Goal: Feedback & Contribution: Submit feedback/report problem

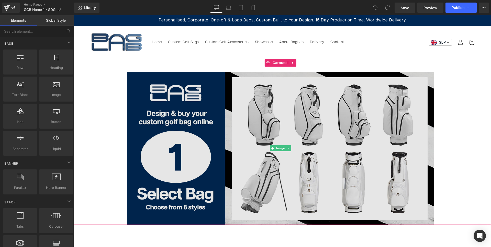
click at [293, 122] on img at bounding box center [280, 148] width 307 height 153
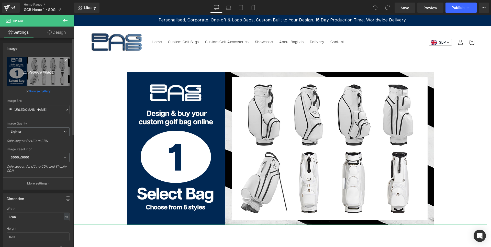
click at [43, 71] on icon "Replace Image" at bounding box center [38, 71] width 41 height 6
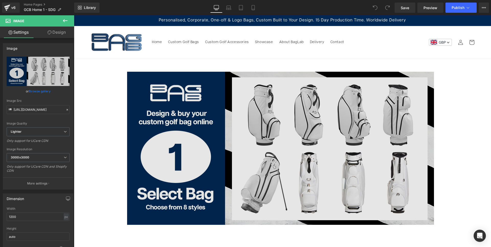
type input "C:\fakepath\bl-home-banner2.jpg"
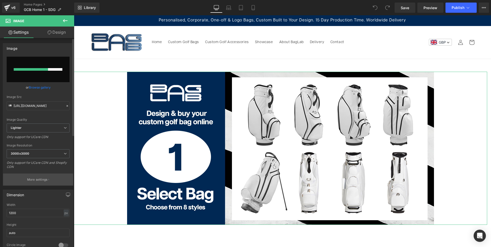
click at [39, 179] on p "More settings" at bounding box center [37, 180] width 20 height 5
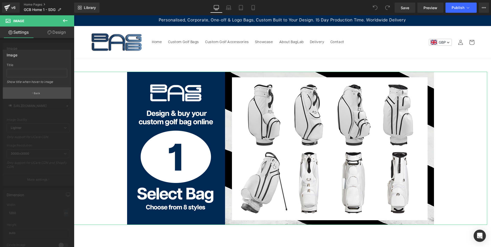
click at [36, 94] on p "Back" at bounding box center [37, 94] width 7 height 4
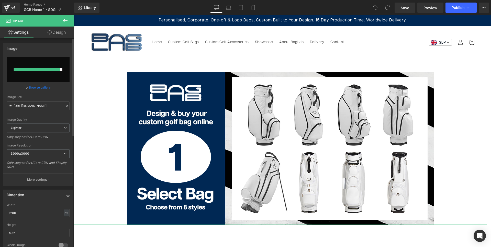
click at [39, 66] on input "file" at bounding box center [38, 70] width 63 height 26
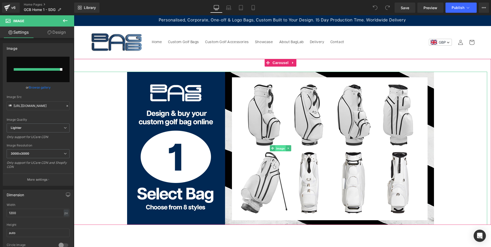
click at [279, 146] on span "Image" at bounding box center [280, 149] width 11 height 6
click at [289, 148] on icon at bounding box center [288, 148] width 3 height 3
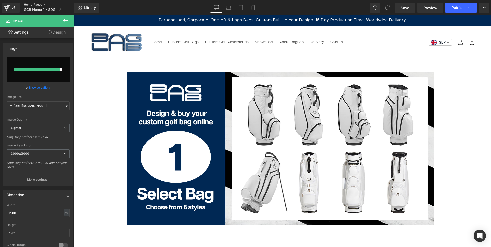
click at [34, 5] on link "Home Pages" at bounding box center [49, 5] width 50 height 4
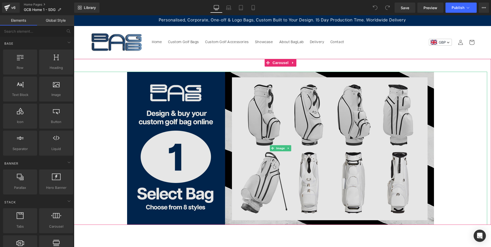
click at [267, 132] on img at bounding box center [280, 148] width 307 height 153
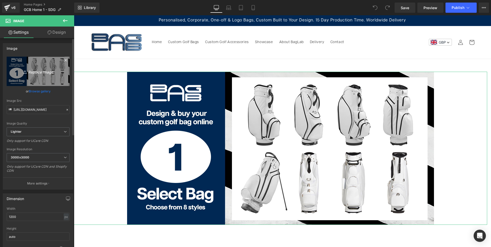
click at [45, 72] on icon "Replace Image" at bounding box center [38, 71] width 41 height 6
type input "C:\fakepath\bl-home-banner2.jpg"
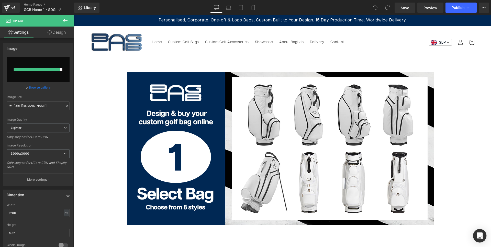
click at [484, 236] on div "Open Intercom Messenger" at bounding box center [480, 237] width 14 height 14
click at [485, 236] on div "Open Intercom Messenger" at bounding box center [479, 236] width 17 height 17
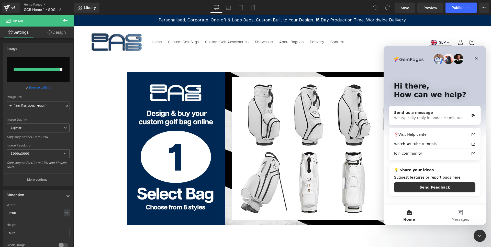
click at [428, 112] on div "Send us a message" at bounding box center [431, 112] width 75 height 5
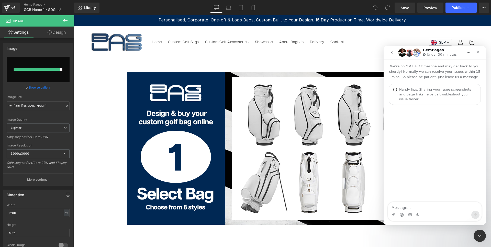
click at [404, 208] on textarea "Message…" at bounding box center [435, 206] width 94 height 9
click at [420, 208] on textarea "Is there an issue ulloading images at p[resent?" at bounding box center [435, 206] width 94 height 9
click at [457, 207] on textarea "Is there an issue uploading images at p[resent?" at bounding box center [435, 206] width 94 height 9
type textarea "Is there an issue uploading images at present? I can't seem to replace on this …"
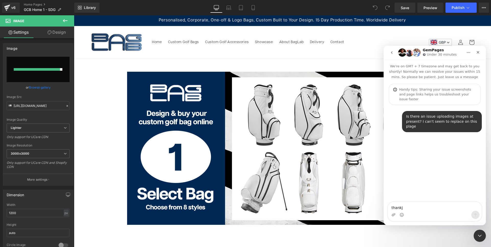
type textarea "thankj"
type textarea "thanks"
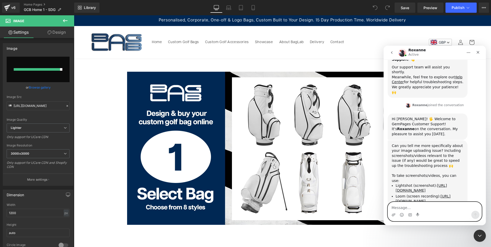
scroll to position [99, 0]
click at [393, 215] on icon "Upload attachment" at bounding box center [393, 215] width 4 height 4
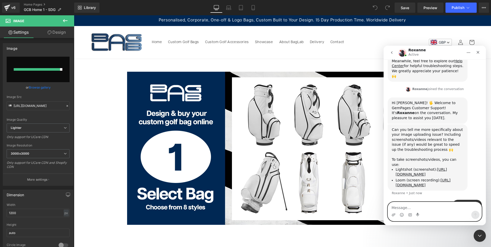
scroll to position [120, 0]
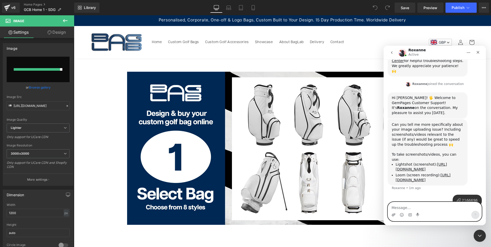
click at [394, 213] on icon "Upload attachment" at bounding box center [393, 215] width 4 height 4
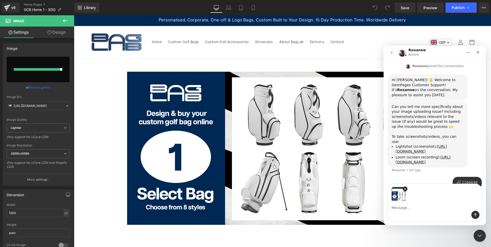
scroll to position [138, 0]
type textarea "it just seems to hang like this when i try to upload"
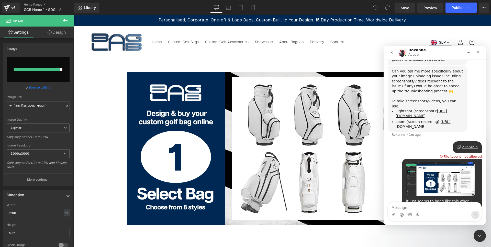
scroll to position [174, 0]
click at [473, 141] on div "2166696 • Just now" at bounding box center [466, 147] width 29 height 12
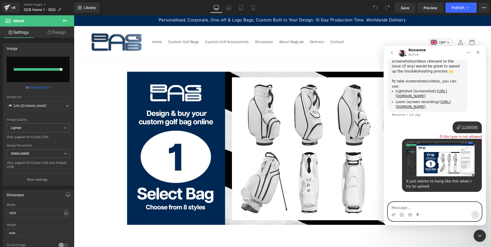
click at [407, 210] on textarea "Message…" at bounding box center [435, 206] width 94 height 9
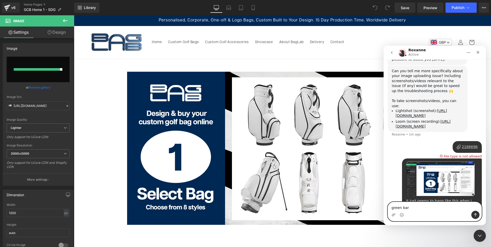
type textarea "green bar"
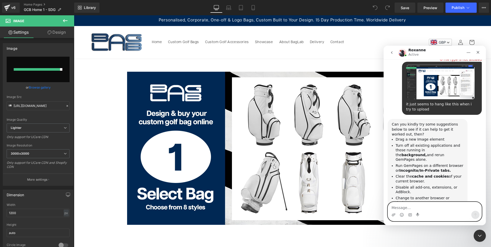
scroll to position [274, 0]
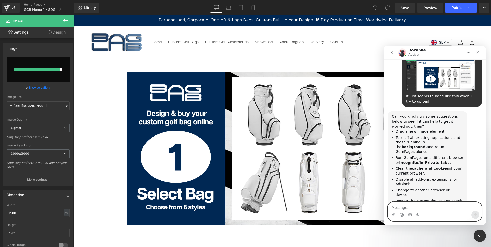
click at [404, 207] on textarea "Message…" at bounding box center [435, 206] width 94 height 9
type textarea "ok"
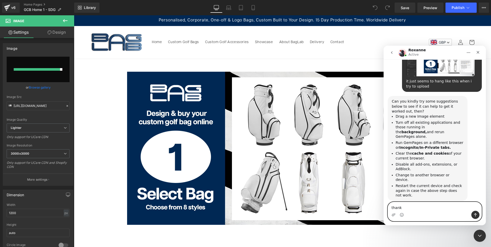
type textarea "thanks"
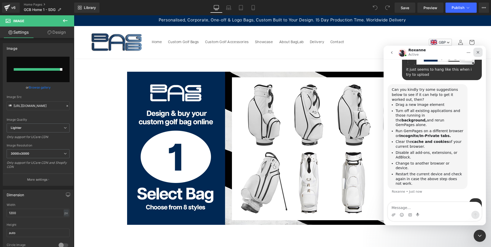
click at [479, 51] on icon "Close" at bounding box center [478, 52] width 4 height 4
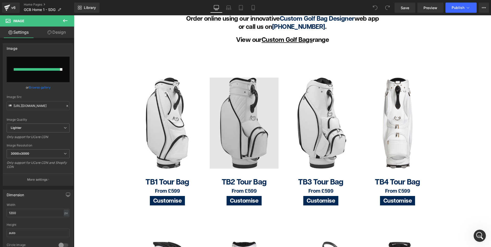
scroll to position [469, 0]
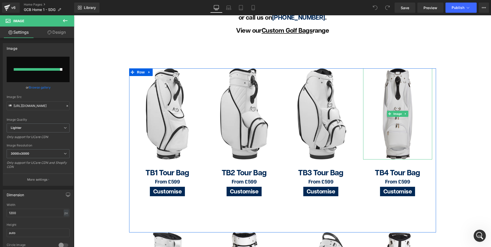
click at [397, 92] on img at bounding box center [397, 114] width 69 height 91
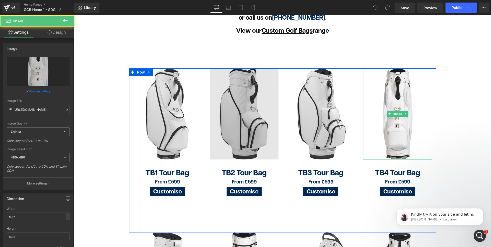
scroll to position [321, 0]
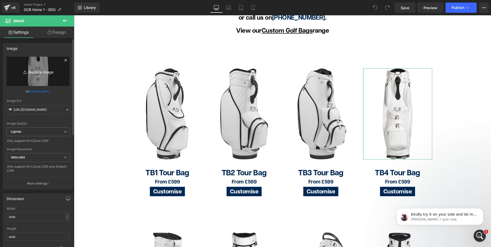
click at [43, 71] on icon "Replace Image" at bounding box center [38, 71] width 41 height 6
type input "C:\fakepath\newhome-tb4.png"
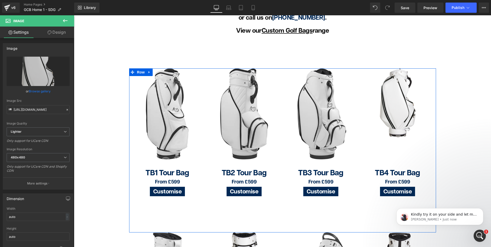
type input "https://ucarecdn.com/3f975853-744d-4d5b-89e1-84fba2da36e2/-/format/auto/-/previ…"
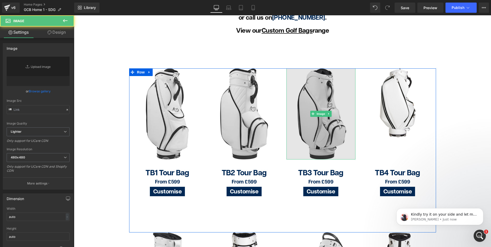
type input "https://ucarecdn.com/ed814204-259d-4331-90c6-614feeb86a57/-/format/auto/-/previ…"
click at [311, 85] on img at bounding box center [320, 114] width 69 height 91
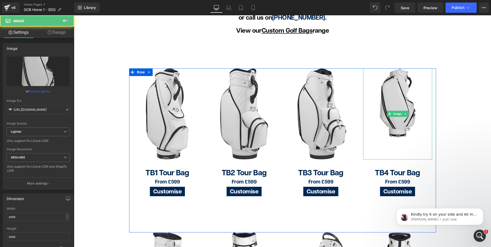
click at [392, 88] on img at bounding box center [397, 103] width 69 height 69
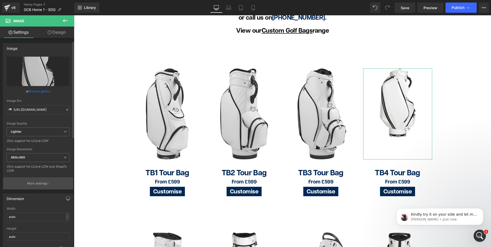
scroll to position [14, 0]
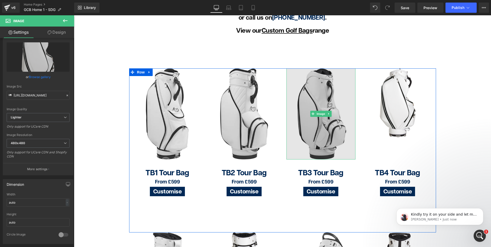
click at [316, 94] on img at bounding box center [320, 114] width 69 height 91
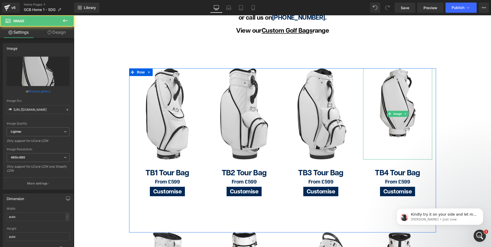
click at [405, 93] on img at bounding box center [397, 103] width 69 height 69
click at [394, 92] on img at bounding box center [397, 103] width 69 height 69
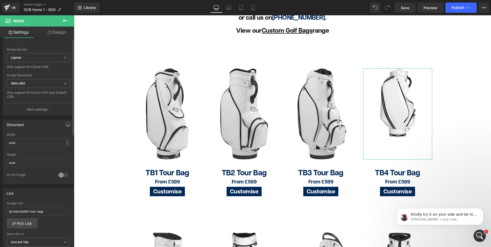
scroll to position [90, 0]
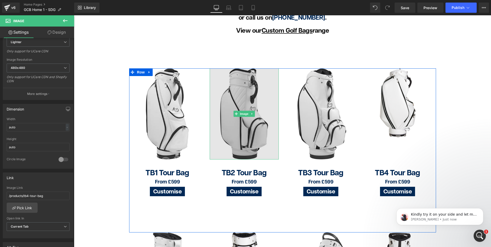
click at [246, 95] on img at bounding box center [244, 114] width 69 height 91
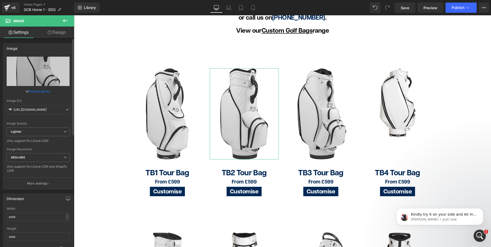
click at [41, 92] on link "Browse gallery" at bounding box center [40, 91] width 22 height 9
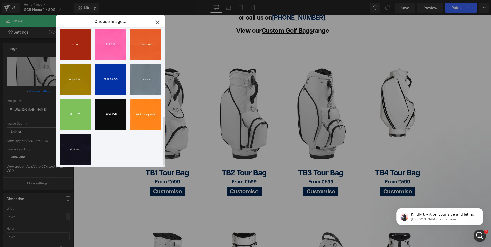
scroll to position [0, 0]
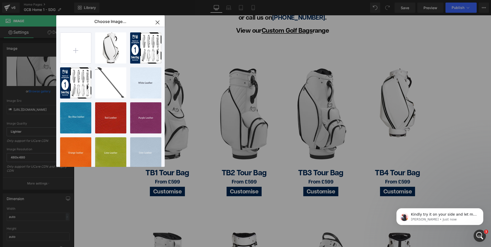
click at [157, 22] on icon "button" at bounding box center [157, 22] width 3 height 3
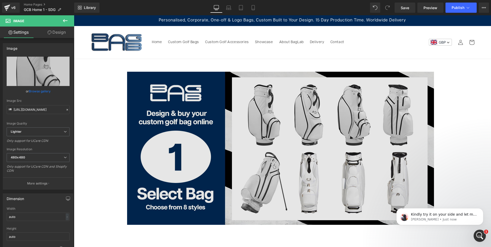
click at [277, 133] on img at bounding box center [280, 148] width 307 height 153
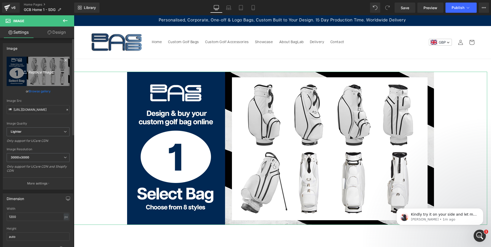
click at [45, 69] on icon "Replace Image" at bounding box center [38, 71] width 41 height 6
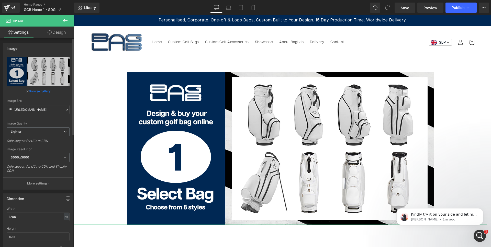
click at [41, 91] on link "Browse gallery" at bounding box center [40, 91] width 22 height 9
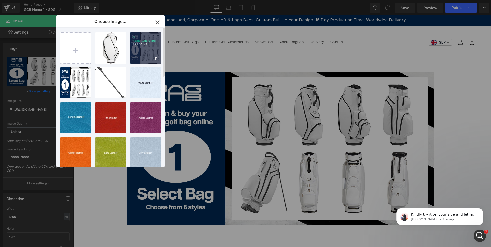
click at [145, 49] on div "bl-home...ner2.jpg 299.05 KB" at bounding box center [145, 47] width 31 height 31
type input "https://ucarecdn.com/ef908a40-7feb-4bbb-8ac3-0e1e1b0a5f32/-/format/auto/-/previ…"
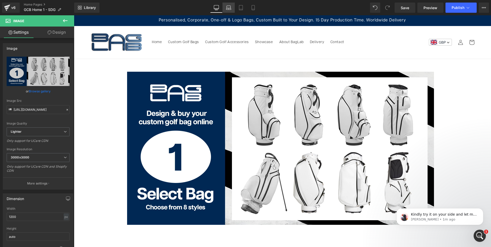
click at [228, 6] on icon at bounding box center [228, 7] width 5 height 5
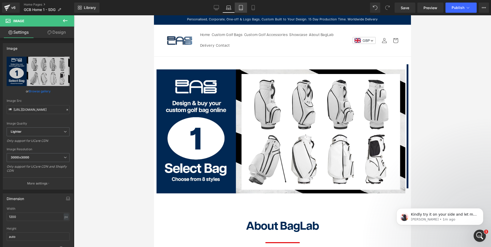
click at [242, 8] on icon at bounding box center [240, 7] width 5 height 5
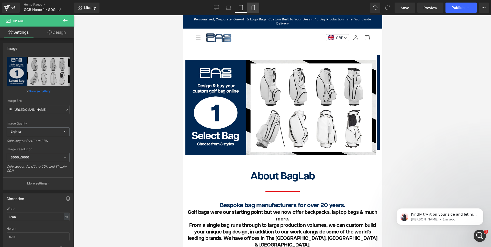
click at [251, 8] on icon at bounding box center [253, 7] width 5 height 5
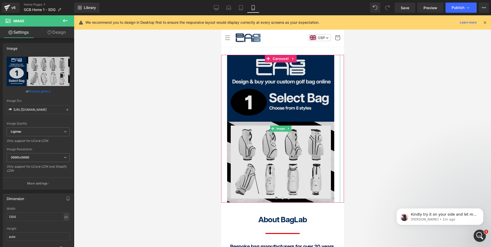
click at [286, 105] on img at bounding box center [280, 129] width 107 height 148
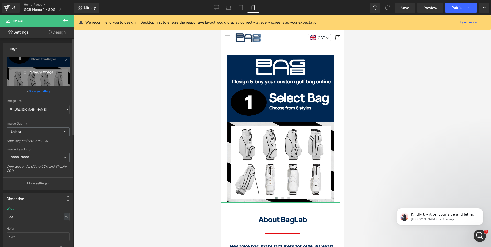
click at [45, 72] on icon "Replace Image" at bounding box center [38, 71] width 41 height 6
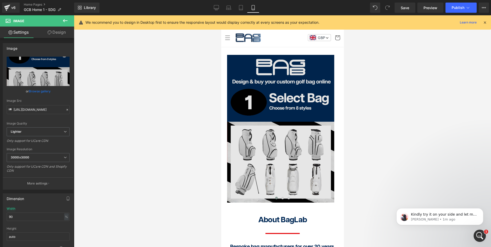
type input "C:\fakepath\bl-home-banner2-mobile.jpg"
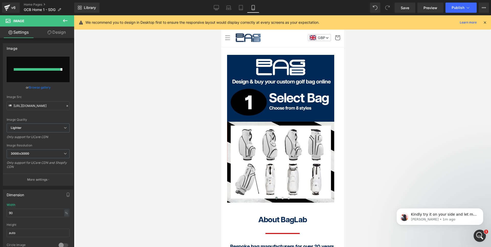
type input "https://ucarecdn.com/f41d8044-9e2a-4ae6-81db-406286721e9c/-/format/auto/-/previ…"
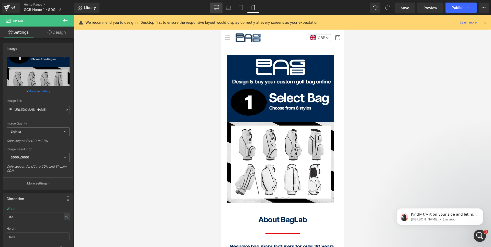
click at [216, 8] on icon at bounding box center [216, 7] width 5 height 5
type input "1200"
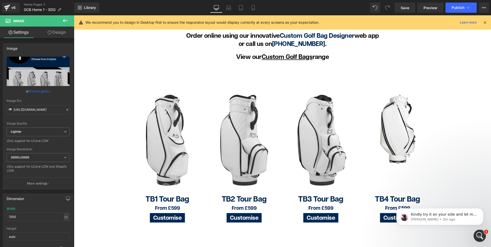
scroll to position [446, 0]
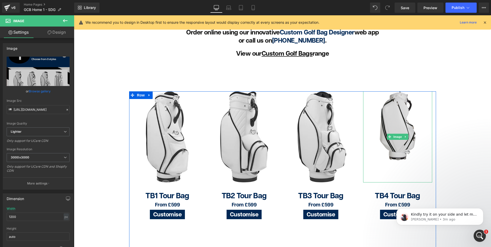
click at [387, 118] on img at bounding box center [397, 126] width 69 height 69
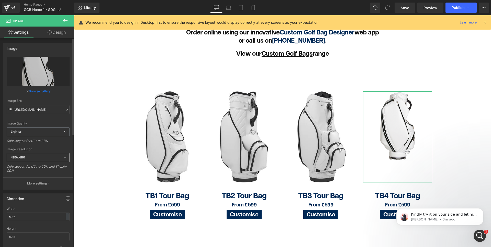
click at [53, 156] on span "480x480" at bounding box center [38, 157] width 63 height 9
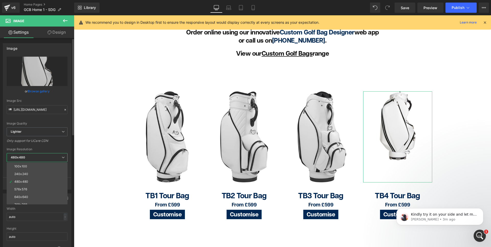
click at [53, 156] on span "480x480" at bounding box center [37, 157] width 61 height 9
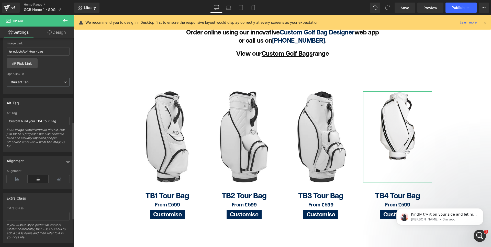
scroll to position [182, 0]
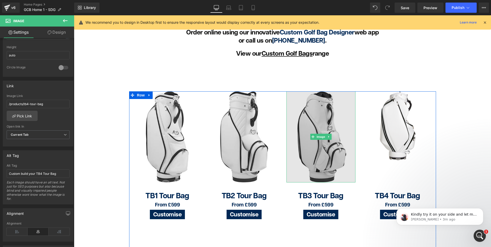
click at [322, 101] on img at bounding box center [320, 137] width 69 height 91
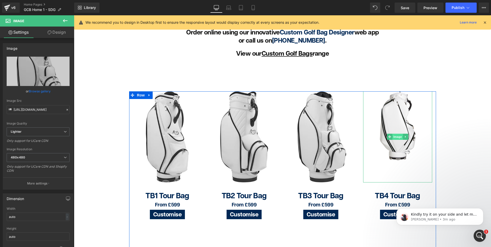
click at [394, 134] on span "Image" at bounding box center [397, 137] width 11 height 6
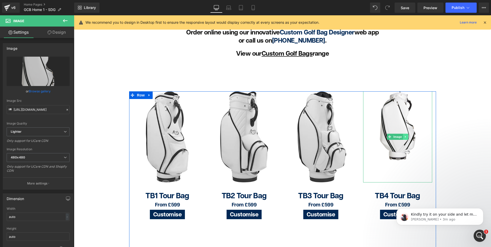
click at [404, 135] on icon at bounding box center [405, 136] width 3 height 3
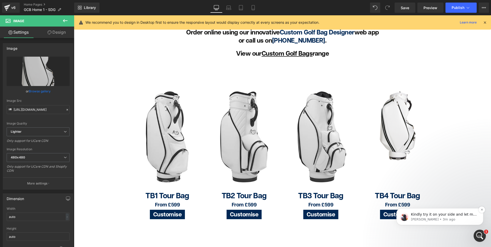
click at [455, 219] on p "Roxanne • 3m ago" at bounding box center [444, 220] width 66 height 5
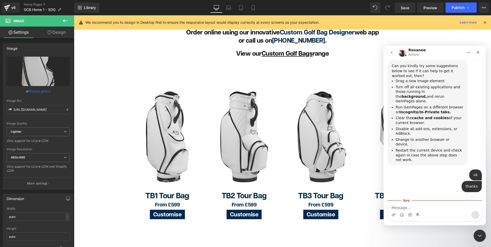
scroll to position [329, 0]
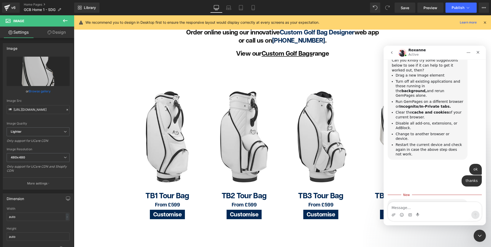
click at [428, 210] on textarea "Message…" at bounding box center [435, 206] width 94 height 9
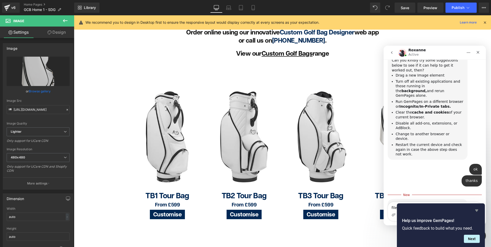
type textarea "file had uploaded it was the progress bar that"
click at [476, 211] on icon "Hide survey" at bounding box center [476, 211] width 3 height 2
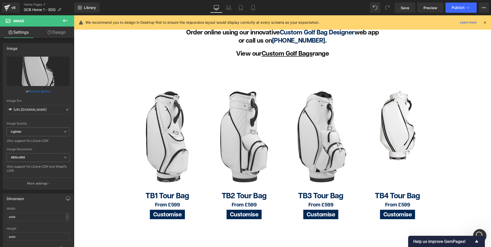
click at [479, 232] on icon "Open Intercom Messenger" at bounding box center [479, 235] width 8 height 8
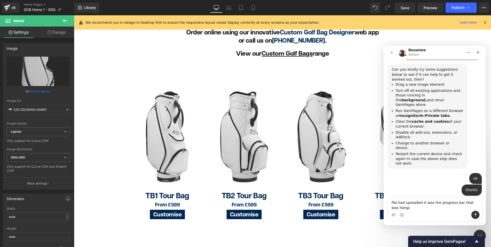
scroll to position [326, 0]
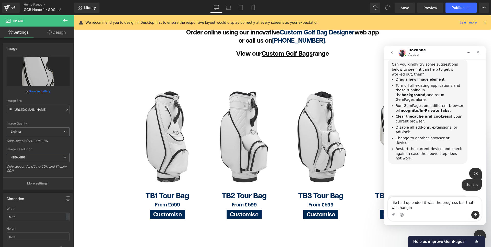
type textarea "file had uploaded it was the progress bar that was hanging"
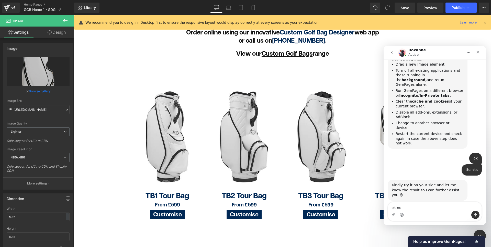
type textarea "ok now"
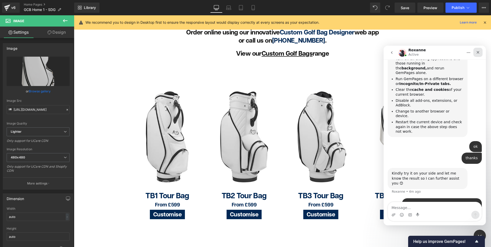
click at [476, 52] on icon "Close" at bounding box center [478, 52] width 4 height 4
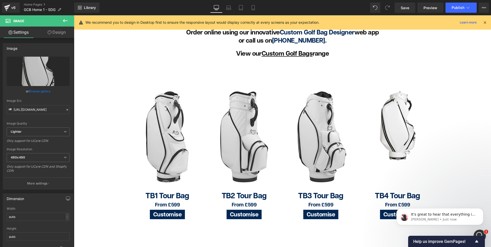
scroll to position [378, 0]
click at [253, 9] on icon at bounding box center [253, 7] width 5 height 5
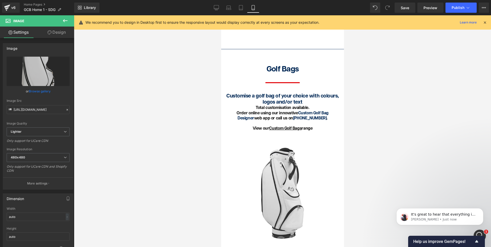
scroll to position [0, 0]
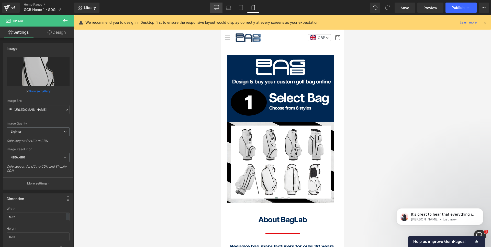
click at [217, 8] on icon at bounding box center [216, 7] width 5 height 5
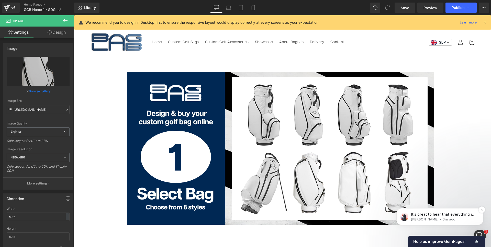
click at [437, 216] on span "It's great to hear that everything is on track now. May I know if you need our …" at bounding box center [443, 222] width 64 height 19
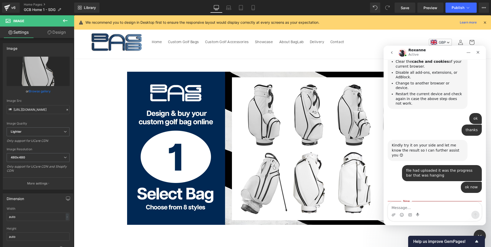
scroll to position [386, 0]
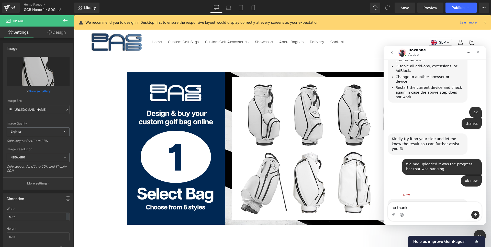
type textarea "no thanks"
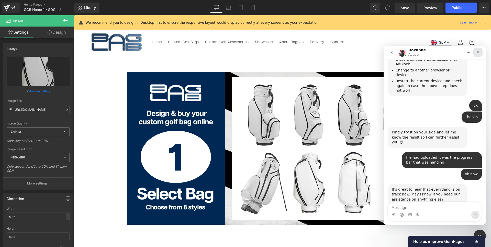
click at [477, 51] on icon "Close" at bounding box center [478, 52] width 4 height 4
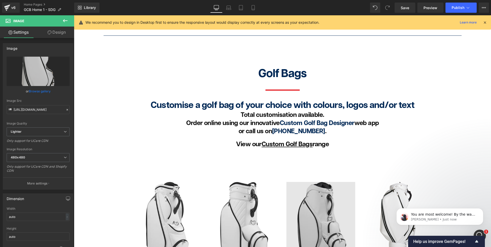
scroll to position [468, 0]
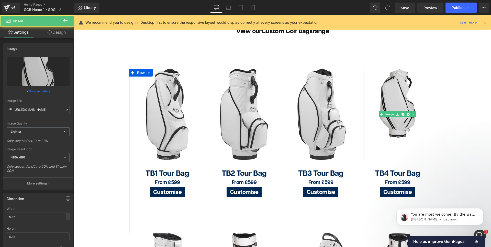
click at [399, 93] on img at bounding box center [397, 103] width 69 height 69
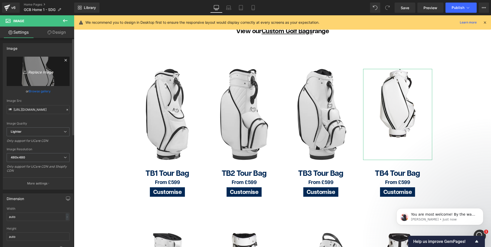
click at [43, 72] on icon "Replace Image" at bounding box center [38, 71] width 41 height 6
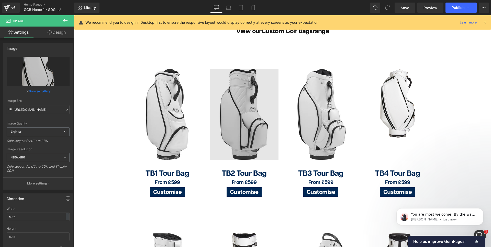
type input "C:\fakepath\gem-home-tb4-new.jpg"
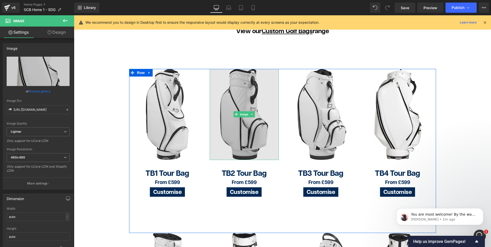
type input "https://ucarecdn.com/997cf59d-e689-4700-afa4-01e7c1125dde/-/format/auto/-/previ…"
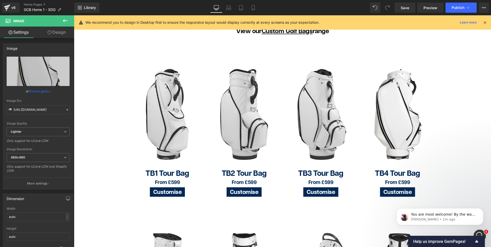
click at [469, 88] on div "Image Image Image ‹ ›" at bounding box center [282, 242] width 417 height 1302
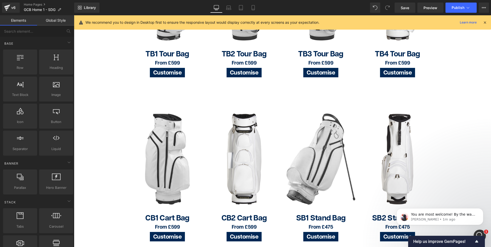
scroll to position [632, 0]
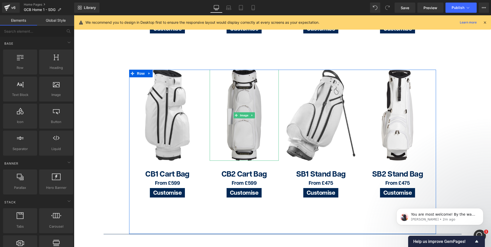
click at [247, 82] on img at bounding box center [244, 115] width 69 height 91
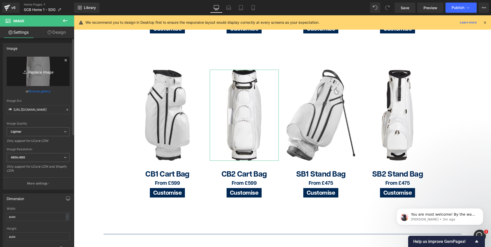
click at [38, 72] on icon "Replace Image" at bounding box center [38, 71] width 41 height 6
type input "C:\fakepath\gem-home-cb2-new.jpg"
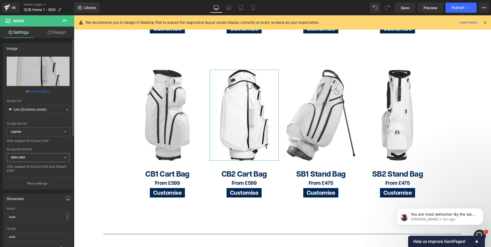
type input "https://ucarecdn.com/5dae5dfa-1eac-46d5-915d-0193837e6ed0/-/format/auto/-/previ…"
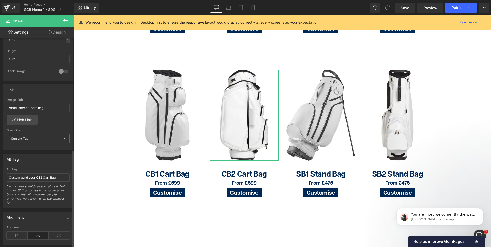
scroll to position [244, 0]
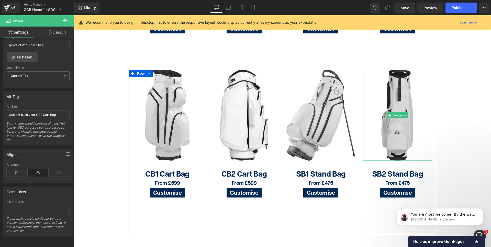
click at [401, 94] on img at bounding box center [397, 115] width 69 height 91
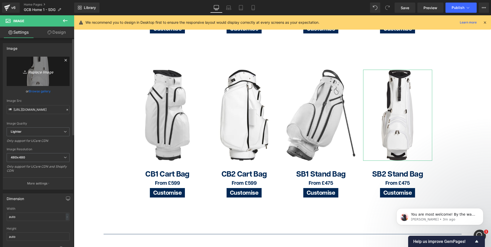
click at [39, 71] on icon "Replace Image" at bounding box center [38, 71] width 41 height 6
type input "C:\fakepath\gem-home-sb2-new.jpg"
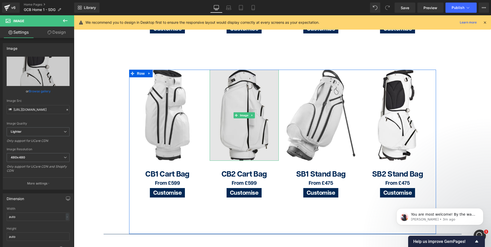
type input "https://ucarecdn.com/fd9c0a61-aa4c-4ef0-aa4d-70ab9e1f6bec/-/format/auto/-/previ…"
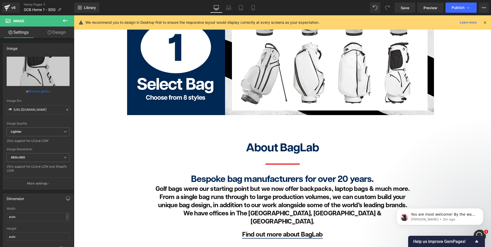
scroll to position [109, 0]
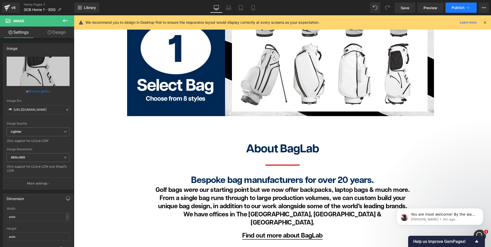
click at [455, 8] on span "Publish" at bounding box center [457, 8] width 13 height 4
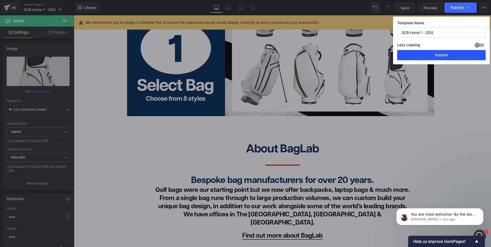
click at [444, 54] on button "Publish" at bounding box center [441, 55] width 88 height 10
